Goal: Task Accomplishment & Management: Manage account settings

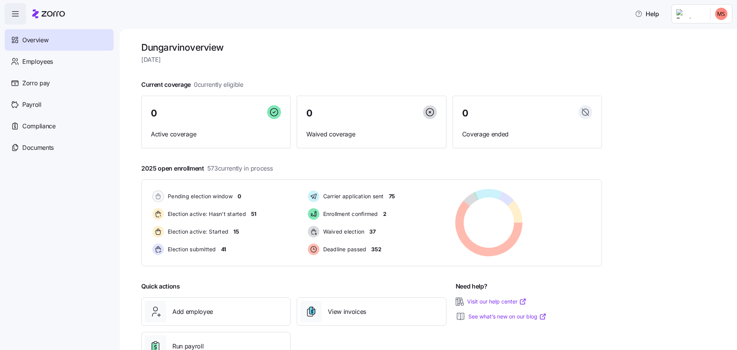
click at [82, 193] on nav "Overview Employees Zorro pay Payroll Compliance Documents" at bounding box center [60, 187] width 120 height 325
click at [46, 61] on span "Employees" at bounding box center [37, 62] width 31 height 10
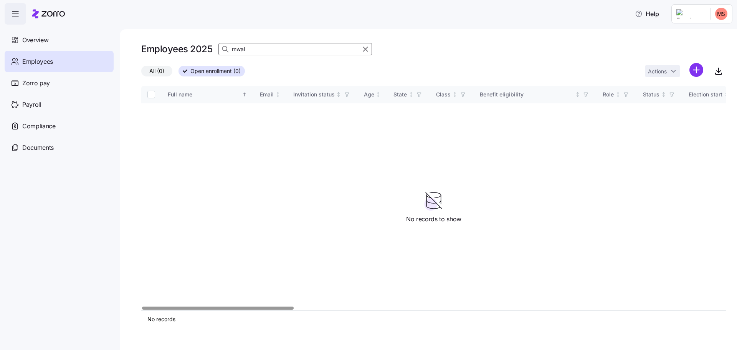
click at [33, 61] on span "Employees" at bounding box center [37, 62] width 31 height 10
drag, startPoint x: 75, startPoint y: 65, endPoint x: 200, endPoint y: 76, distance: 124.8
click at [76, 65] on div "Employees" at bounding box center [59, 61] width 109 height 21
click at [258, 53] on input "mwal" at bounding box center [295, 49] width 154 height 12
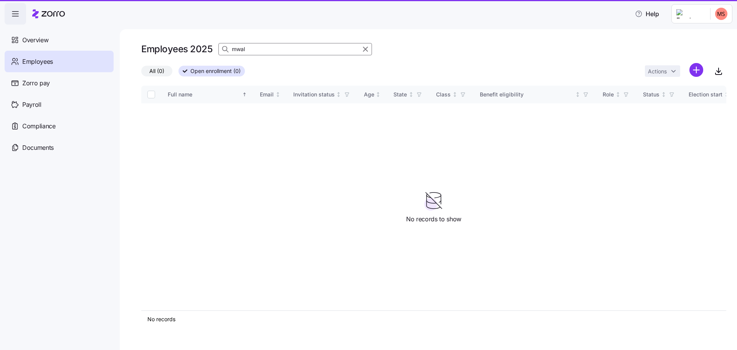
drag, startPoint x: 362, startPoint y: 48, endPoint x: 367, endPoint y: 50, distance: 5.0
click at [366, 48] on icon "button" at bounding box center [365, 49] width 8 height 9
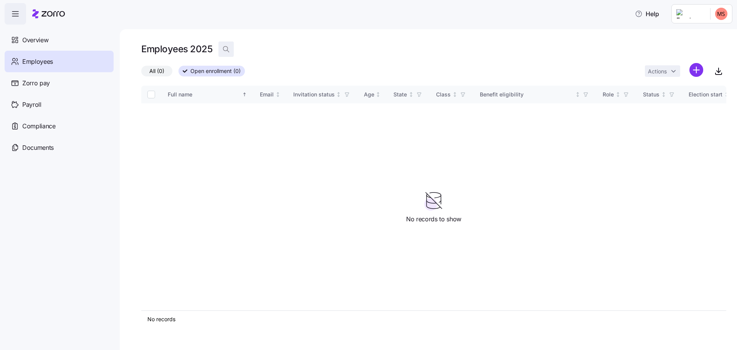
click at [226, 47] on icon "button" at bounding box center [226, 49] width 8 height 8
click at [35, 38] on span "Overview" at bounding box center [35, 40] width 26 height 10
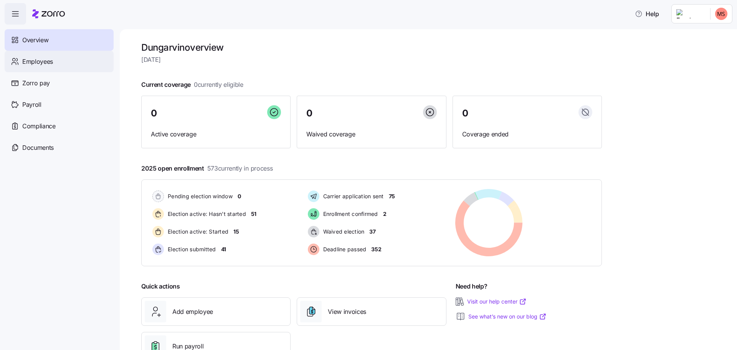
click at [40, 63] on span "Employees" at bounding box center [37, 62] width 31 height 10
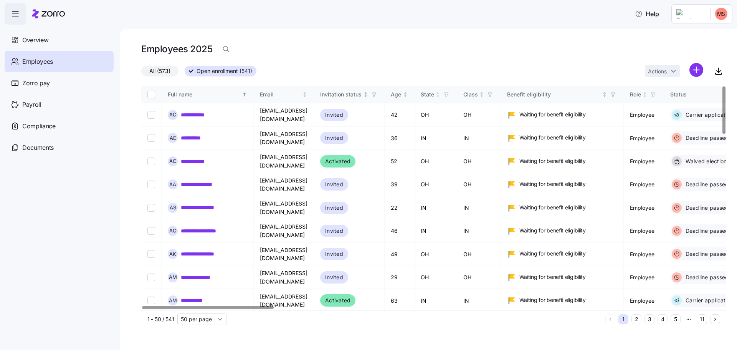
click at [368, 94] on icon "Not sorted" at bounding box center [365, 94] width 5 height 5
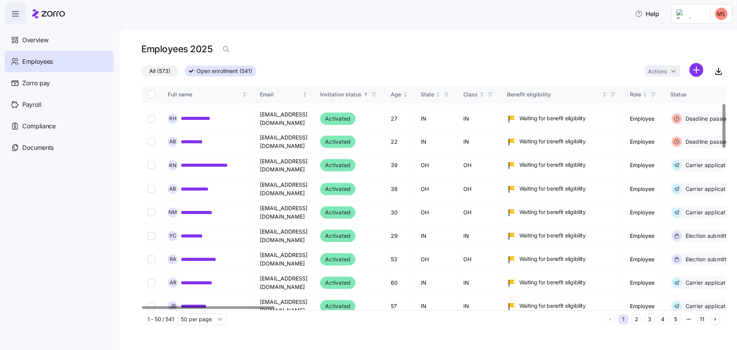
scroll to position [12, 0]
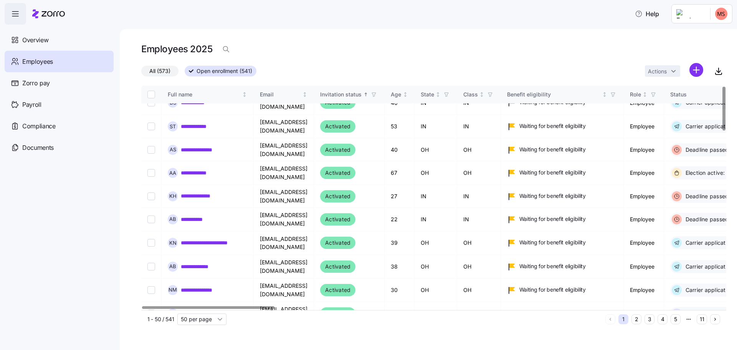
click at [375, 95] on icon "button" at bounding box center [373, 94] width 3 height 4
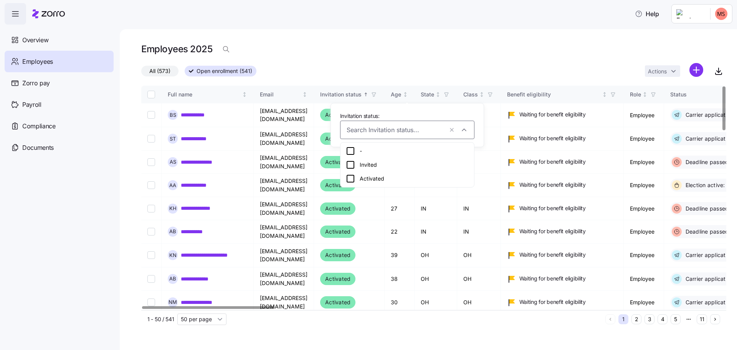
click at [396, 63] on div "All (573) Open enrollment (541) Actions" at bounding box center [433, 71] width 585 height 17
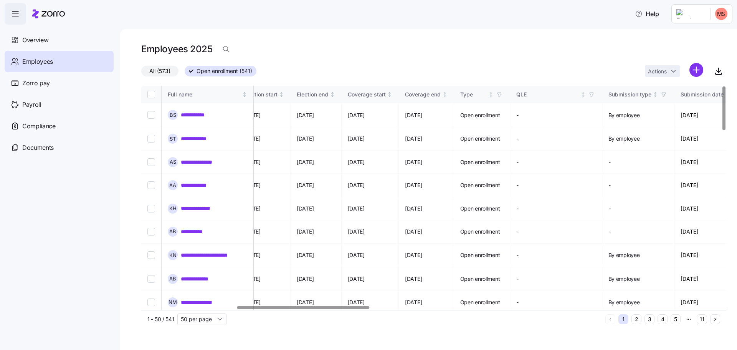
scroll to position [0, 327]
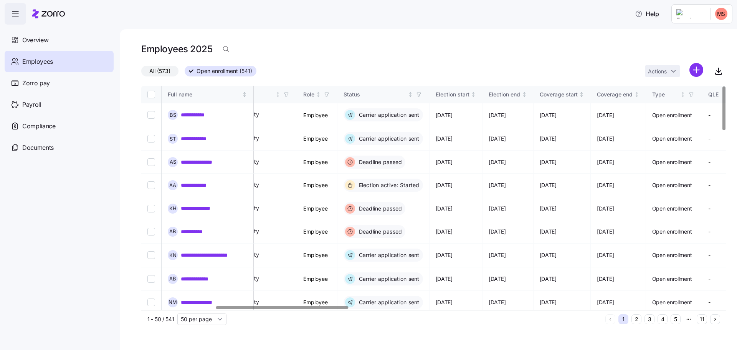
click at [308, 309] on div at bounding box center [282, 307] width 132 height 3
click at [423, 94] on span "button" at bounding box center [419, 94] width 8 height 8
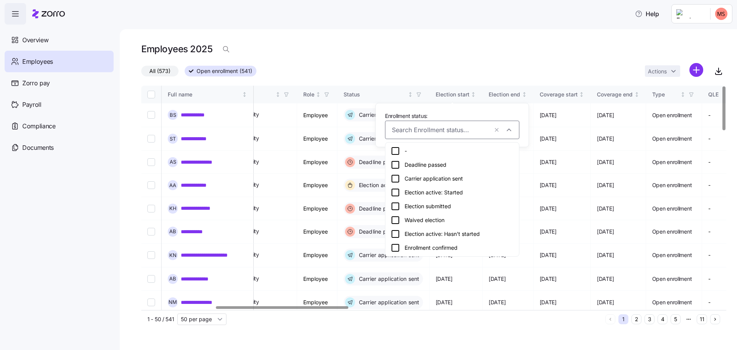
click at [398, 248] on icon at bounding box center [395, 247] width 9 height 9
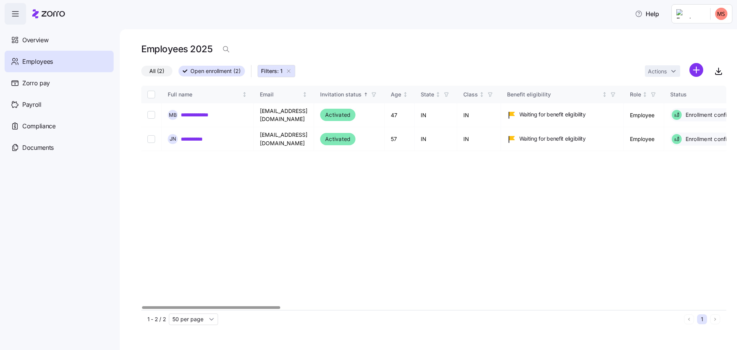
click at [264, 307] on div at bounding box center [211, 307] width 138 height 3
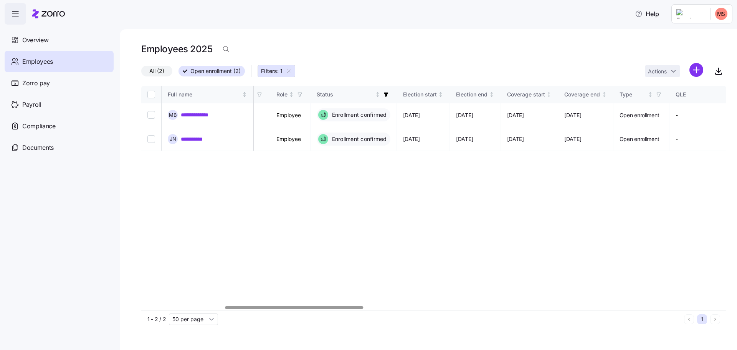
scroll to position [0, 348]
click at [293, 305] on div at bounding box center [433, 307] width 585 height 5
click at [393, 94] on icon "button" at bounding box center [391, 94] width 4 height 4
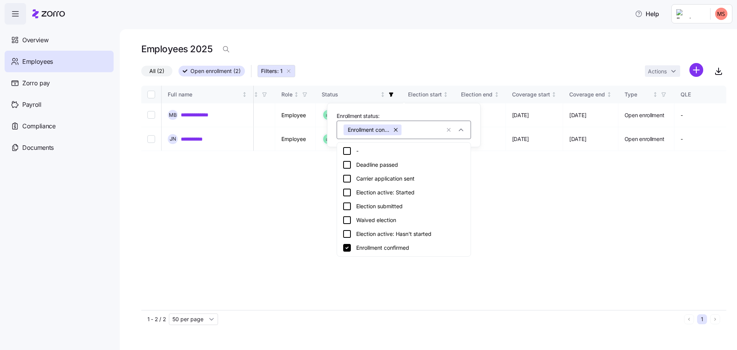
click at [345, 205] on icon at bounding box center [346, 205] width 9 height 9
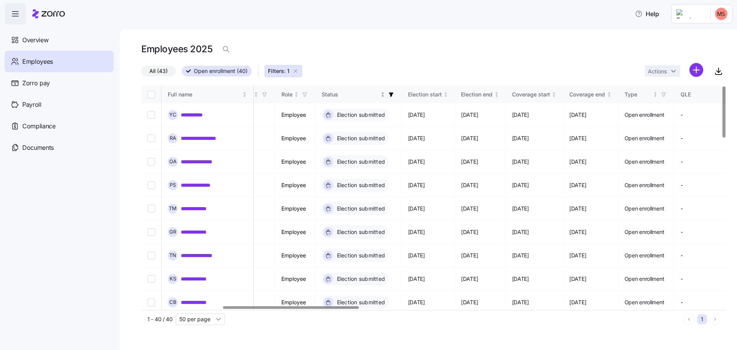
click at [393, 94] on icon "button" at bounding box center [391, 94] width 4 height 4
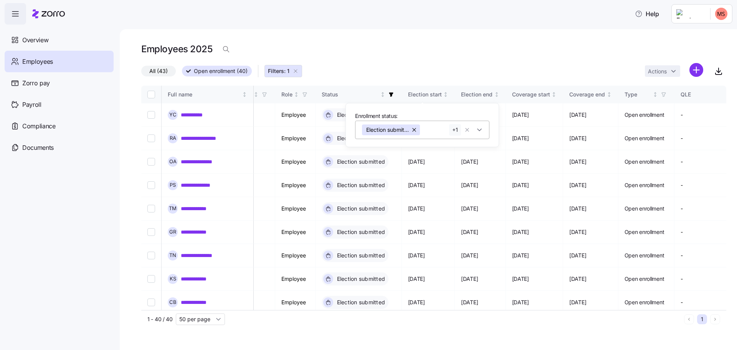
click at [485, 131] on div "Election submitted Enrollment confirmed" at bounding box center [422, 130] width 134 height 18
drag, startPoint x: 609, startPoint y: 48, endPoint x: 581, endPoint y: 51, distance: 28.2
click at [609, 48] on div "Employees 2025" at bounding box center [433, 51] width 585 height 21
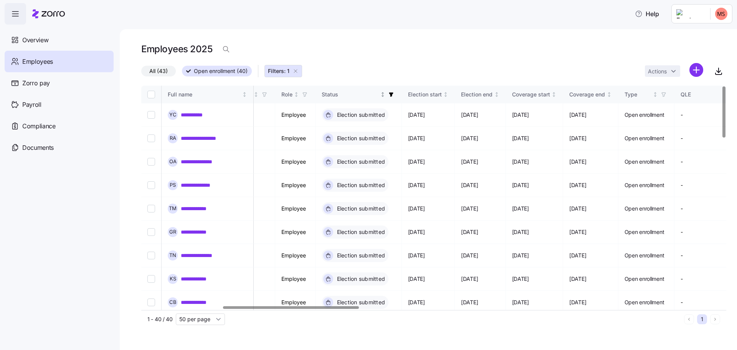
click at [394, 95] on icon "button" at bounding box center [390, 94] width 5 height 5
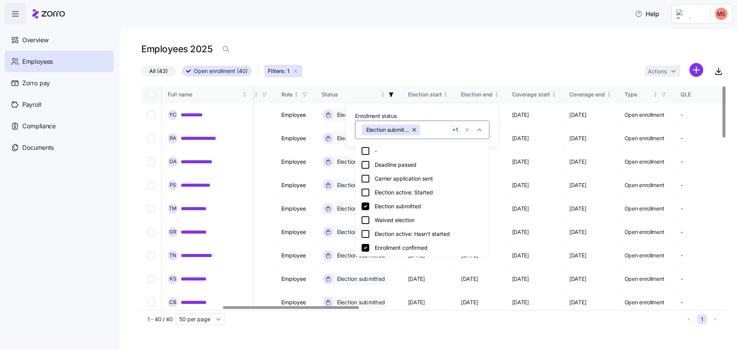
click at [395, 179] on div "Carrier application sent" at bounding box center [422, 178] width 123 height 9
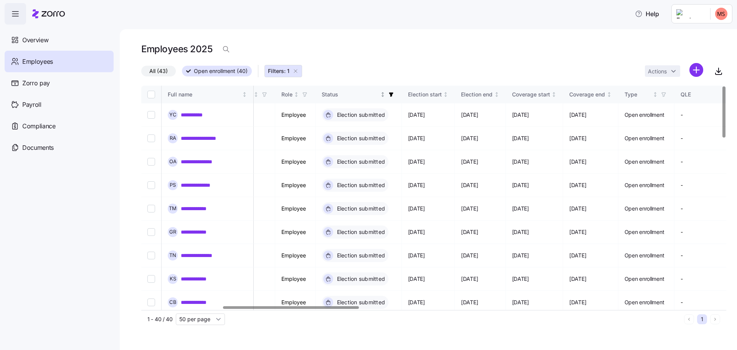
click at [395, 98] on span "button" at bounding box center [391, 94] width 8 height 8
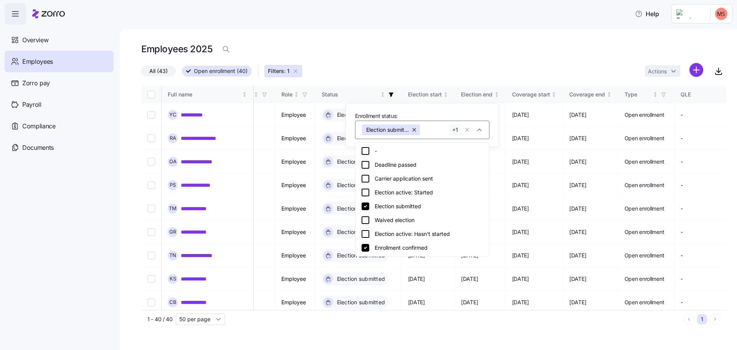
click at [366, 175] on icon at bounding box center [365, 178] width 7 height 7
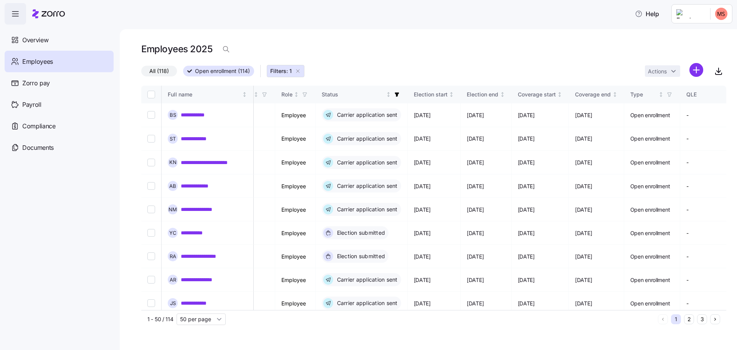
click at [454, 42] on div "Employees 2025" at bounding box center [433, 51] width 585 height 21
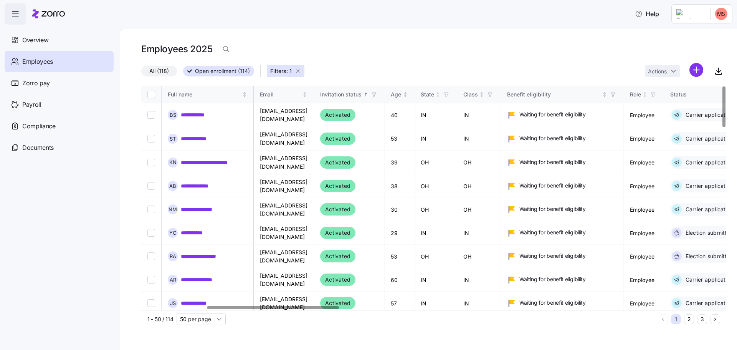
click at [223, 306] on div at bounding box center [273, 307] width 132 height 3
click at [401, 92] on div "Age" at bounding box center [396, 94] width 10 height 8
click at [401, 93] on div "Age" at bounding box center [396, 94] width 10 height 8
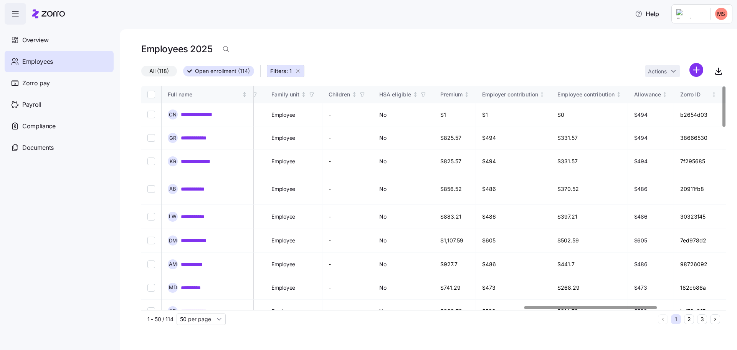
scroll to position [0, 1685]
click at [641, 306] on div at bounding box center [590, 307] width 132 height 3
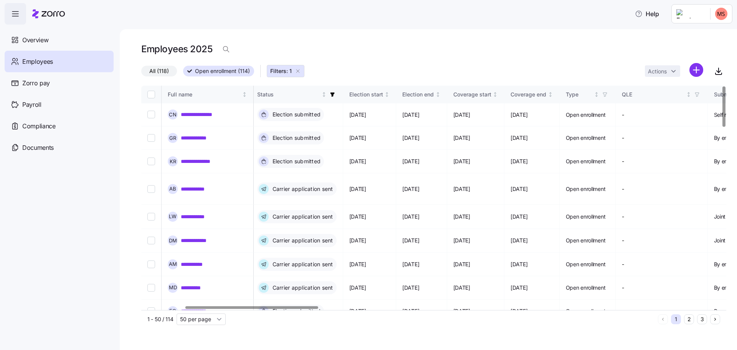
scroll to position [0, 191]
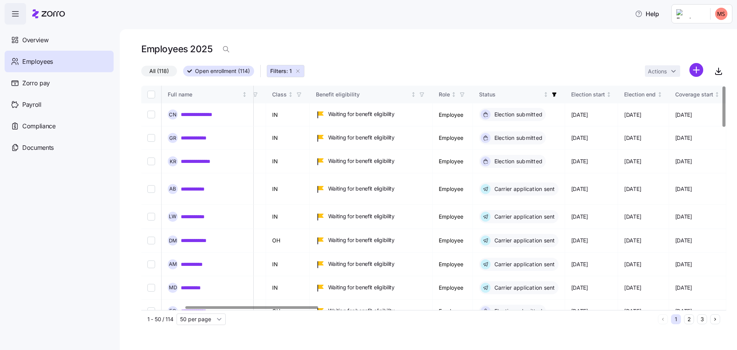
click at [185, 306] on div at bounding box center [251, 307] width 132 height 3
